Goal: Check status: Check status

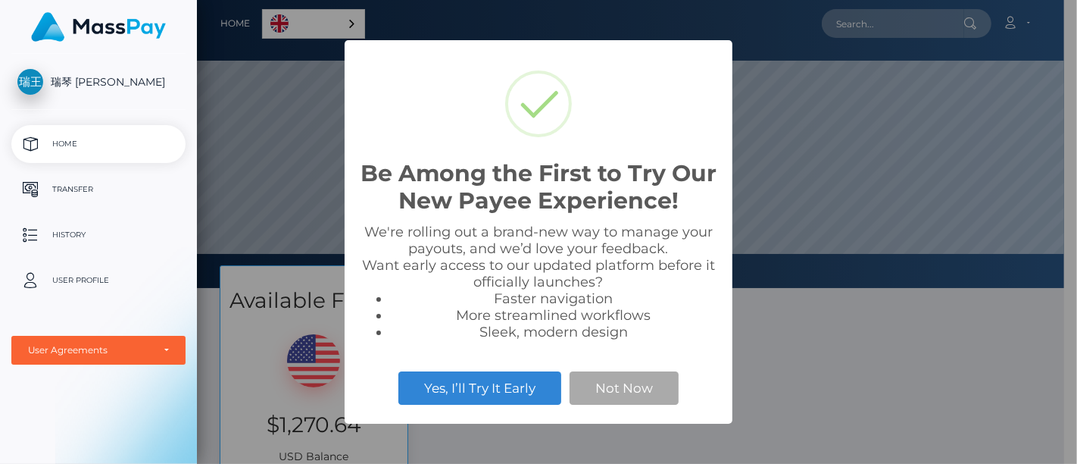
scroll to position [288, 867]
click at [926, 395] on div "Be Among the First to Try Our New Payee Experience! × We're rolling out a brand…" at bounding box center [538, 232] width 1077 height 464
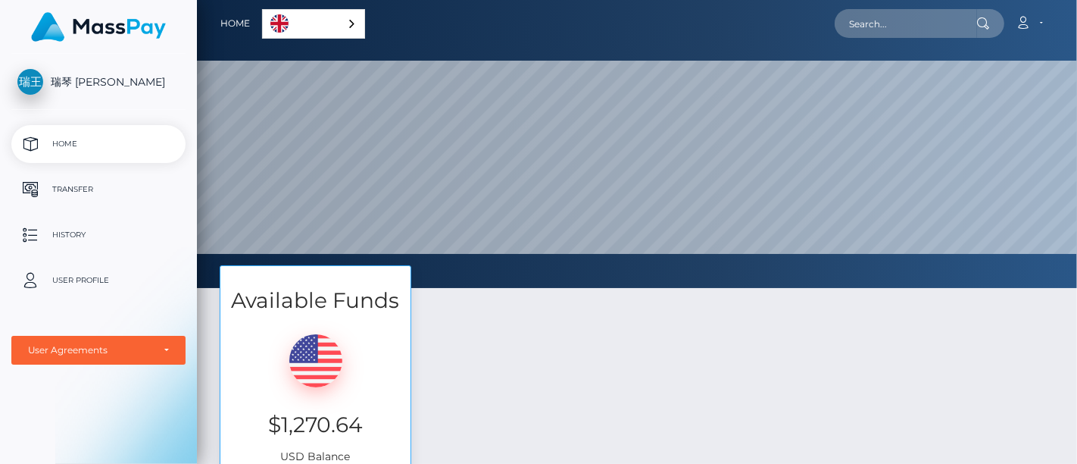
scroll to position [288, 880]
drag, startPoint x: 261, startPoint y: 417, endPoint x: 361, endPoint y: 424, distance: 100.3
click at [361, 424] on h3 "$1,270.64" at bounding box center [315, 425] width 167 height 30
copy h3 "$1,270.64"
drag, startPoint x: 1034, startPoint y: 337, endPoint x: 1028, endPoint y: 327, distance: 11.6
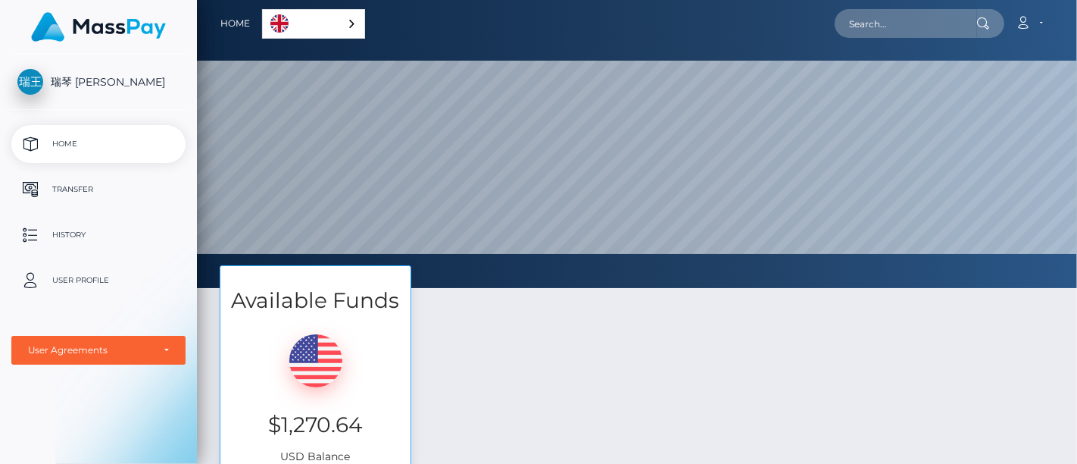
click at [1034, 337] on div "Available Funds $1,270.64 USD Balance Transfer" at bounding box center [637, 400] width 858 height 270
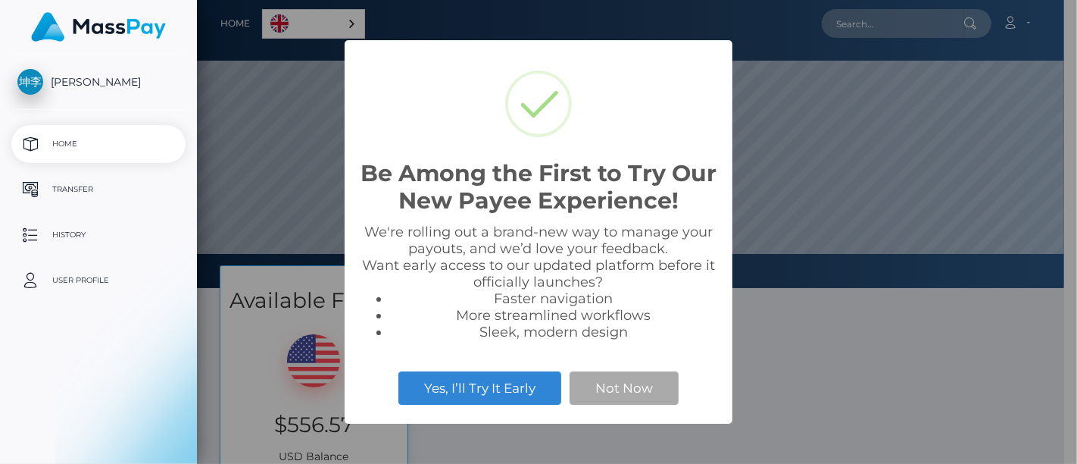
scroll to position [288, 867]
select select
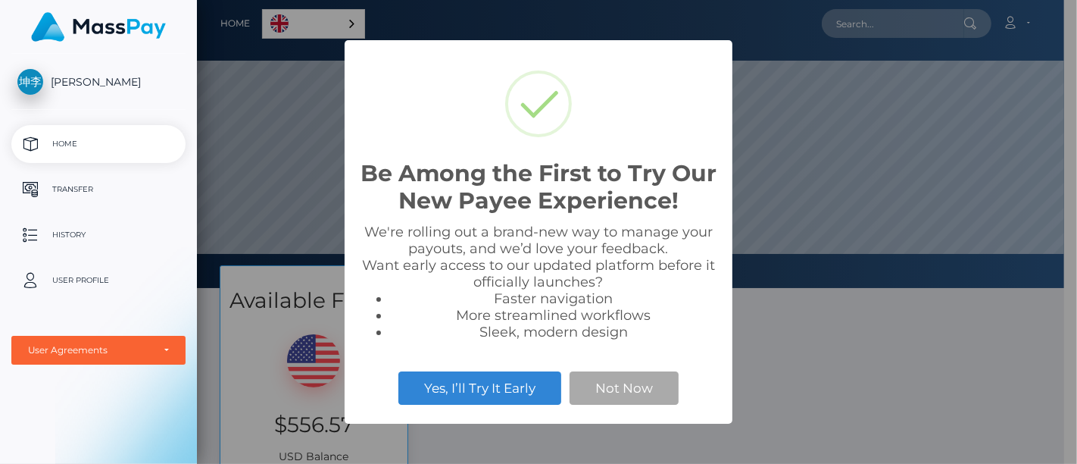
drag, startPoint x: 859, startPoint y: 384, endPoint x: 839, endPoint y: 379, distance: 21.1
click at [858, 383] on div "Be Among the First to Try Our New Payee Experience! × We're rolling out a brand…" at bounding box center [538, 232] width 1077 height 464
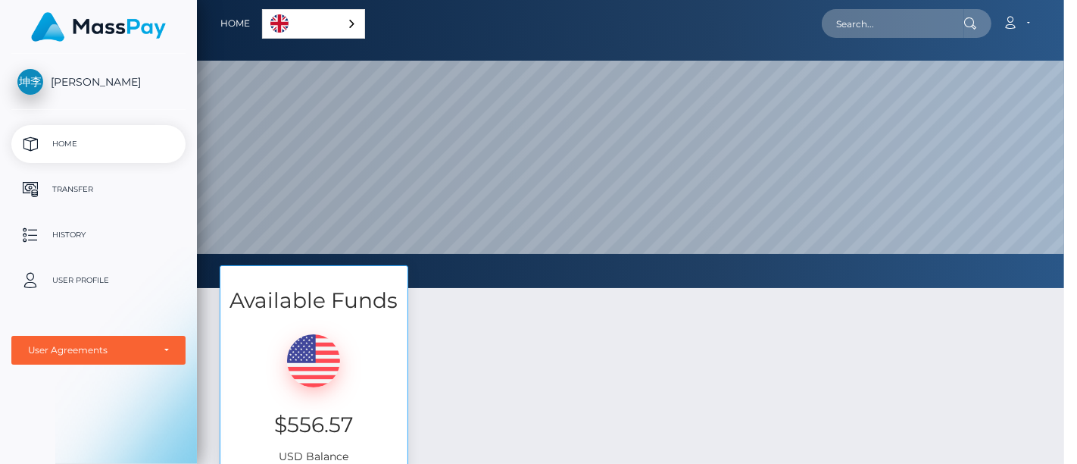
scroll to position [288, 880]
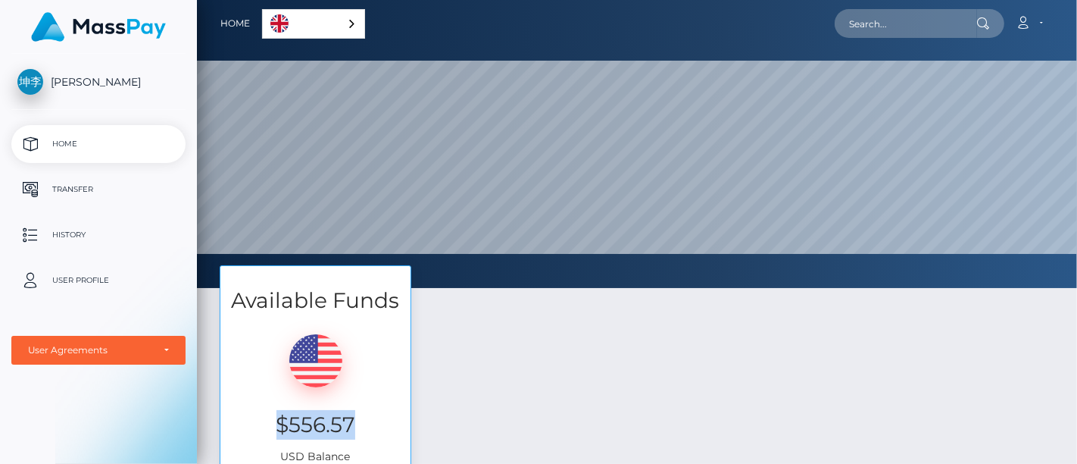
drag, startPoint x: 370, startPoint y: 430, endPoint x: 268, endPoint y: 432, distance: 101.5
click at [268, 432] on h3 "$556.57" at bounding box center [315, 425] width 167 height 30
copy h3 "$556.57"
drag, startPoint x: 103, startPoint y: 409, endPoint x: 115, endPoint y: 416, distance: 13.9
click at [102, 409] on div "坤杰 李 Home Transfer History User Profile MassPay Card - USD MassPay Card - CAD" at bounding box center [98, 257] width 197 height 407
